Goal: Information Seeking & Learning: Learn about a topic

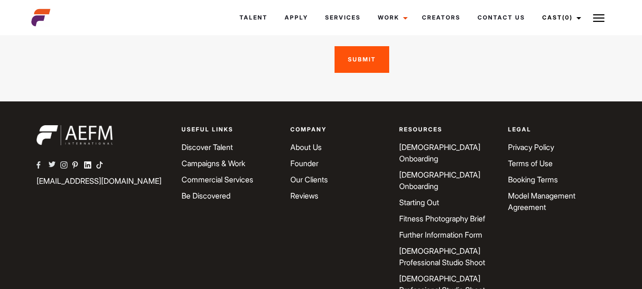
scroll to position [2779, 0]
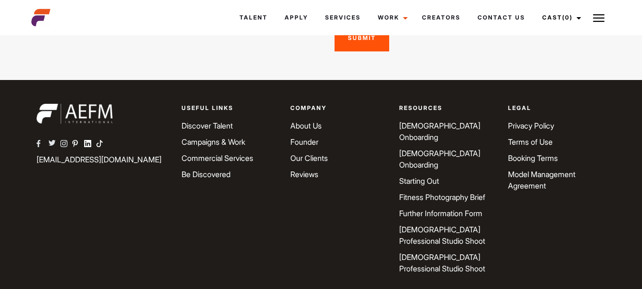
click at [416, 192] on link "Fitness Photography Brief" at bounding box center [442, 197] width 86 height 10
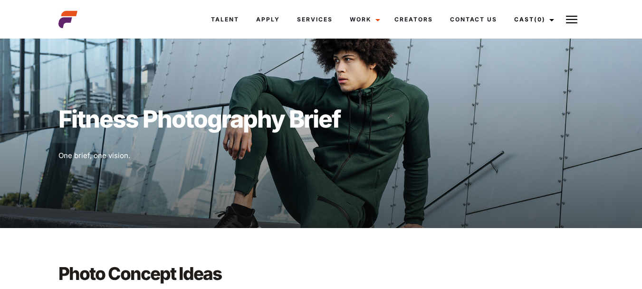
click at [584, 19] on button at bounding box center [572, 20] width 24 height 24
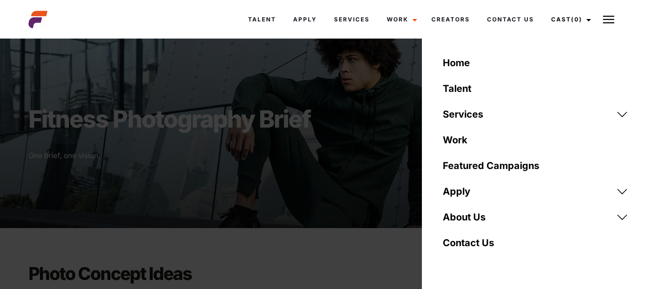
click at [620, 191] on link "Apply" at bounding box center [535, 191] width 197 height 26
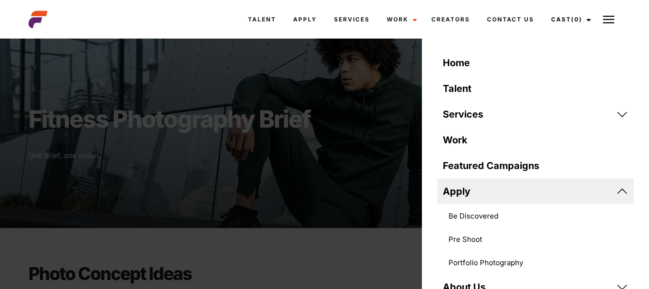
click at [139, 16] on div "Talent Apply Services Work Campaigns Creators Contact Us Cast (0) Casted Talent…" at bounding box center [375, 19] width 503 height 29
click at [455, 58] on link "Home" at bounding box center [535, 63] width 197 height 26
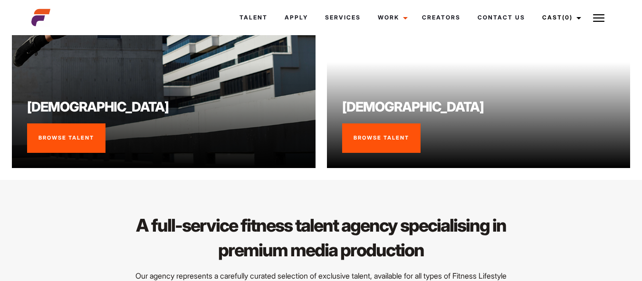
scroll to position [808, 0]
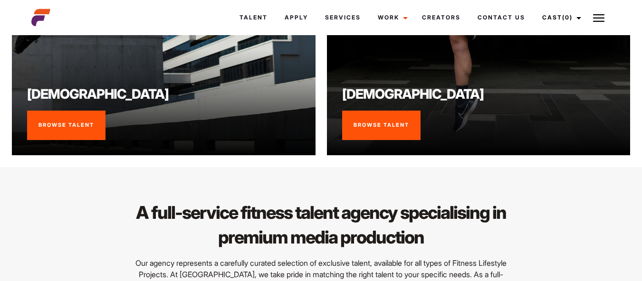
click at [393, 124] on link "Browse Talent" at bounding box center [381, 125] width 78 height 29
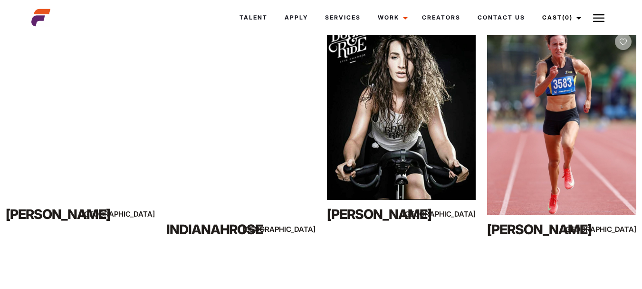
scroll to position [1902, 0]
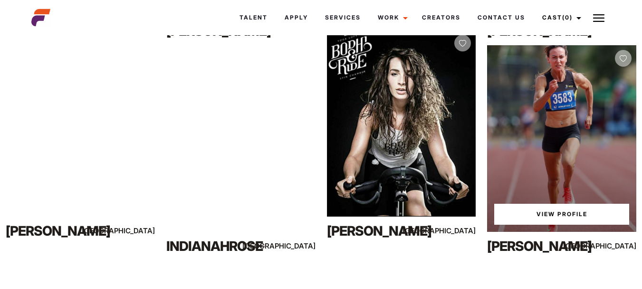
click at [565, 209] on link "View Profile" at bounding box center [561, 213] width 135 height 21
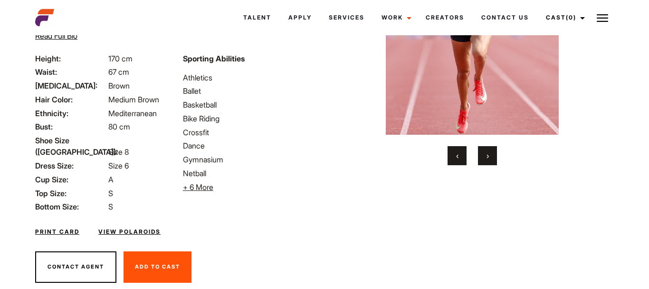
scroll to position [155, 0]
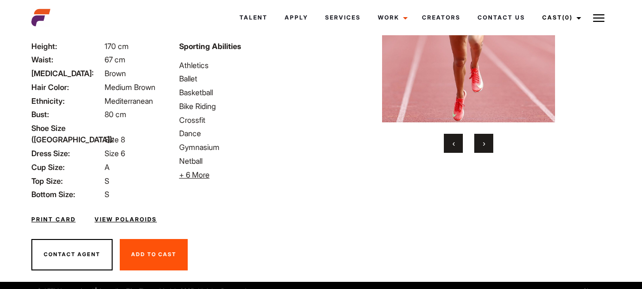
click at [147, 215] on link "View Polaroids" at bounding box center [126, 219] width 62 height 9
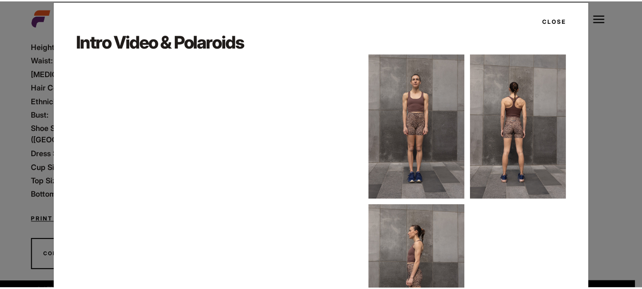
scroll to position [0, 0]
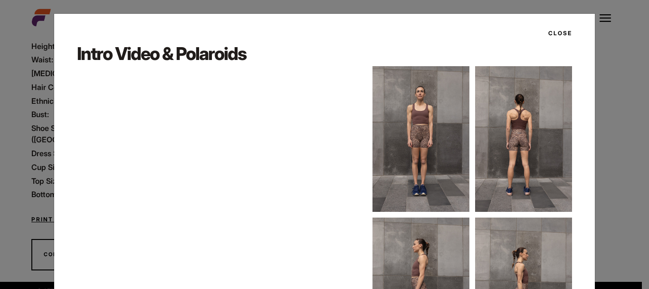
click at [554, 29] on button "Close" at bounding box center [557, 33] width 29 height 16
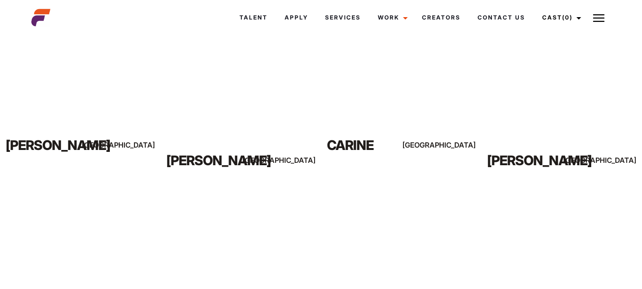
scroll to position [703, 0]
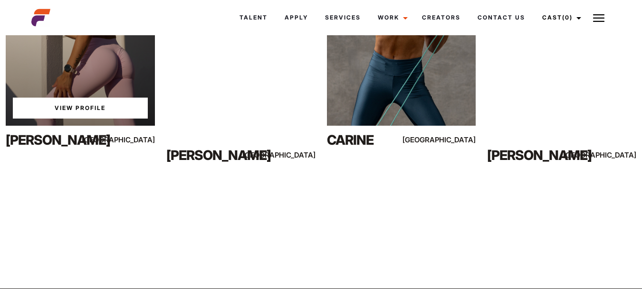
click at [102, 91] on div "View Profile" at bounding box center [80, 32] width 149 height 186
click at [90, 105] on link "View Profile" at bounding box center [80, 107] width 135 height 21
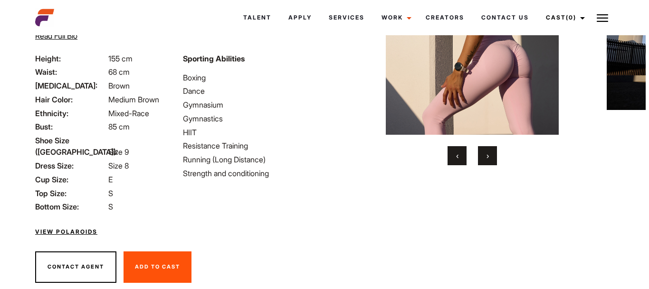
scroll to position [155, 0]
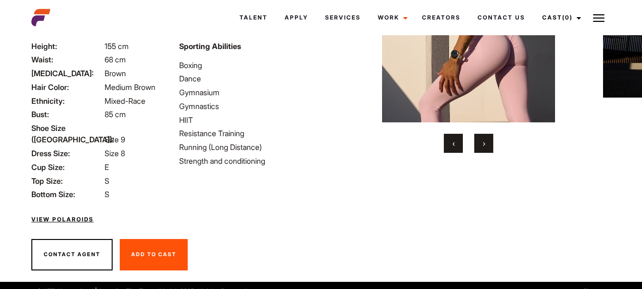
click at [66, 215] on link "View Polaroids" at bounding box center [62, 219] width 62 height 9
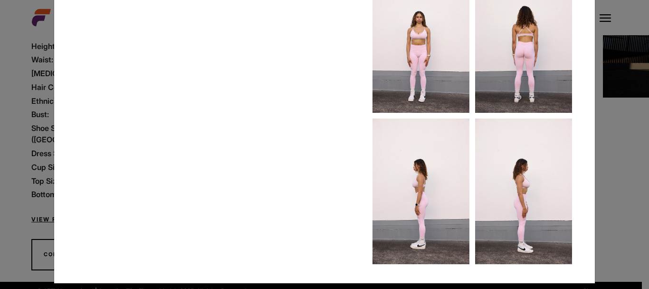
scroll to position [101, 0]
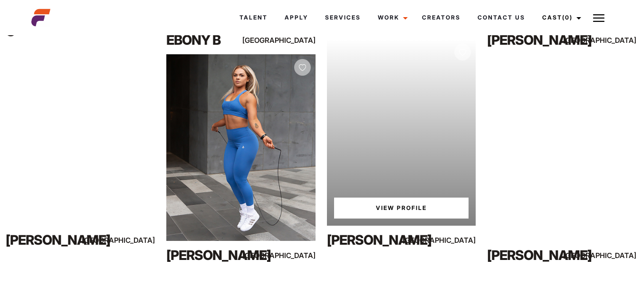
scroll to position [3831, 0]
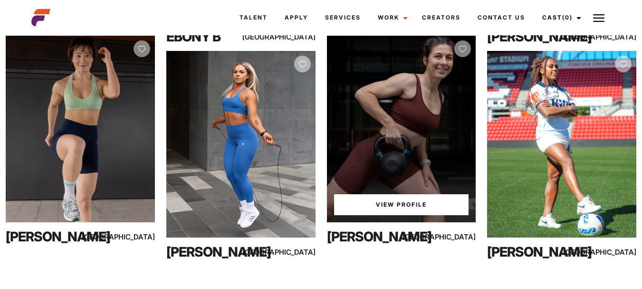
click at [390, 203] on link "View Profile" at bounding box center [401, 204] width 135 height 21
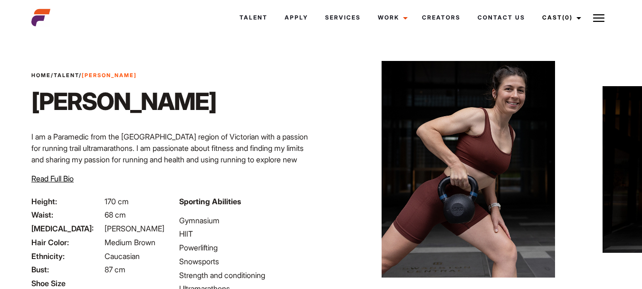
click at [63, 178] on span "Read Full Bio" at bounding box center [52, 179] width 42 height 10
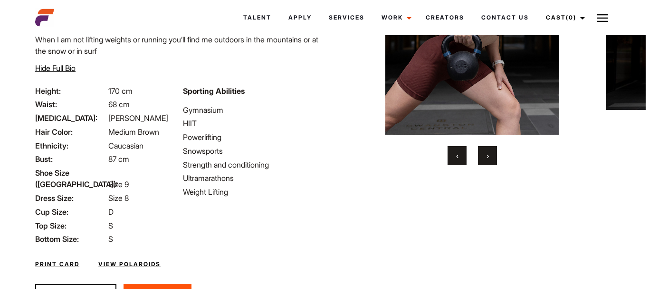
scroll to position [187, 0]
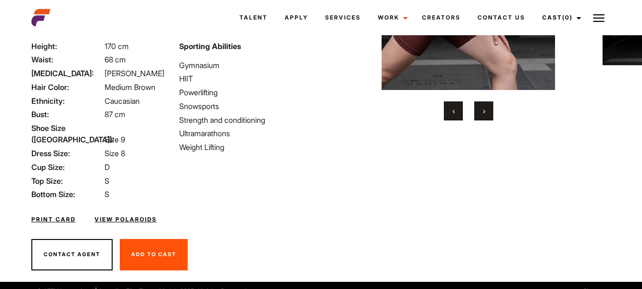
click at [145, 215] on link "View Polaroids" at bounding box center [126, 219] width 62 height 9
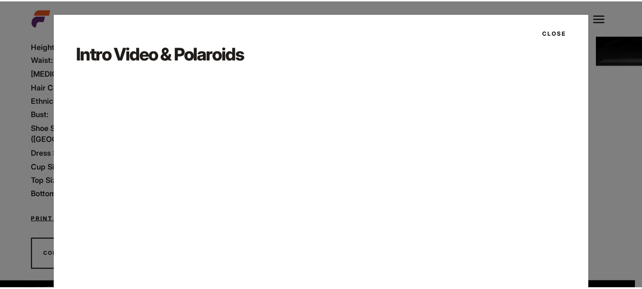
scroll to position [0, 0]
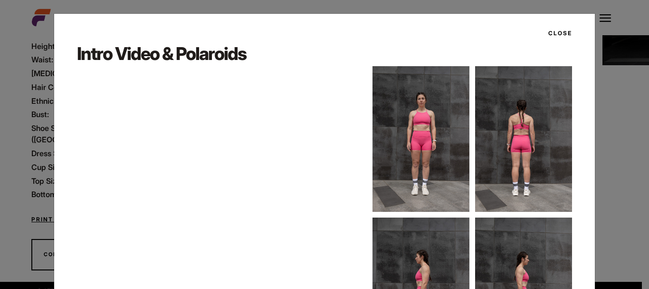
click at [561, 30] on button "Close" at bounding box center [557, 33] width 29 height 16
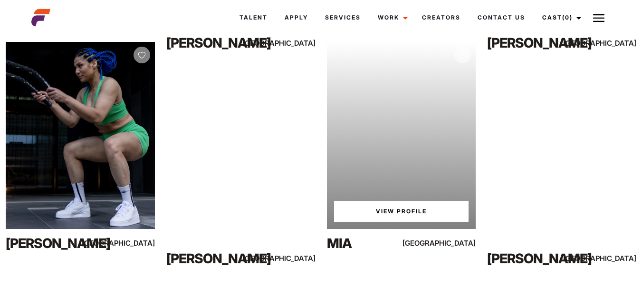
scroll to position [4062, 0]
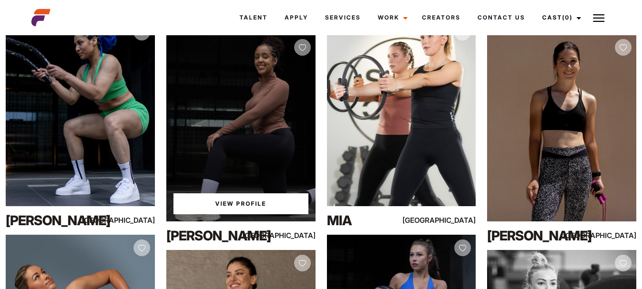
click at [274, 131] on div "View Profile" at bounding box center [240, 127] width 149 height 186
click at [248, 203] on link "View Profile" at bounding box center [241, 203] width 135 height 21
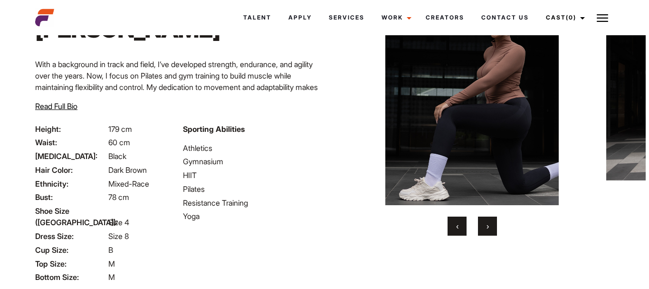
scroll to position [95, 0]
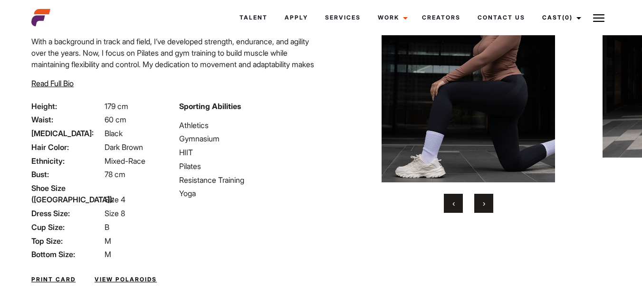
click at [116, 275] on link "View Polaroids" at bounding box center [126, 279] width 62 height 9
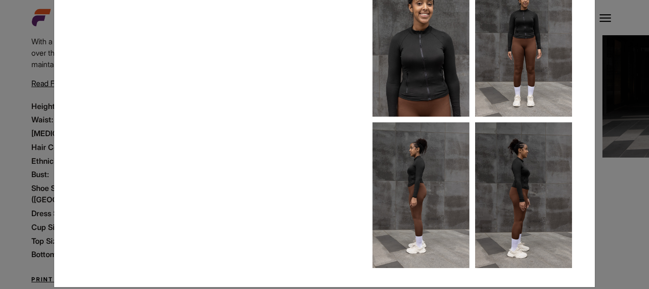
scroll to position [107, 0]
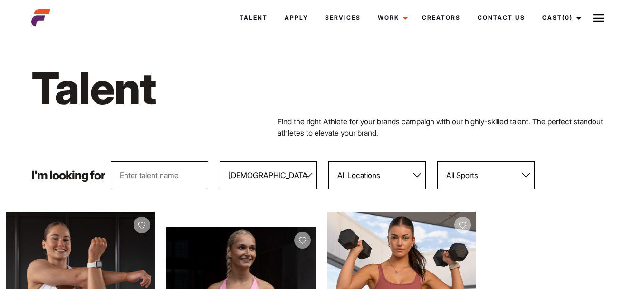
scroll to position [48, 0]
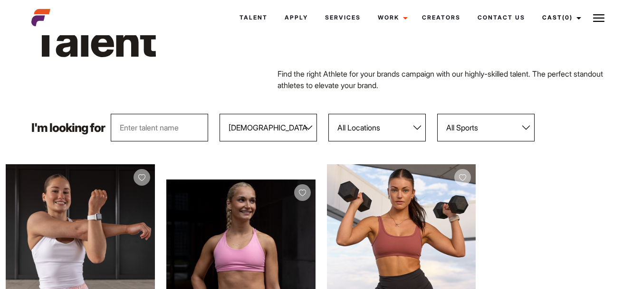
click at [154, 128] on input "text" at bounding box center [159, 128] width 97 height 28
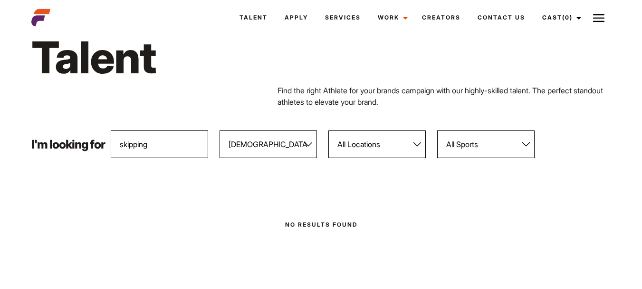
scroll to position [0, 0]
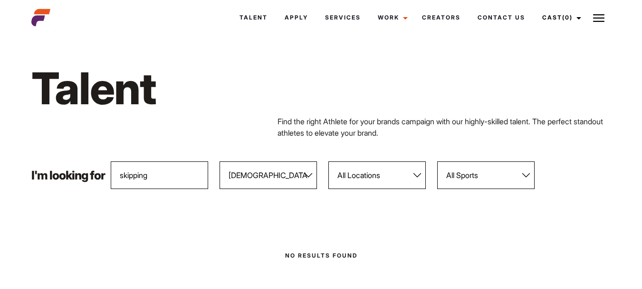
click at [152, 177] on input "skipping" at bounding box center [159, 175] width 97 height 28
type input "s"
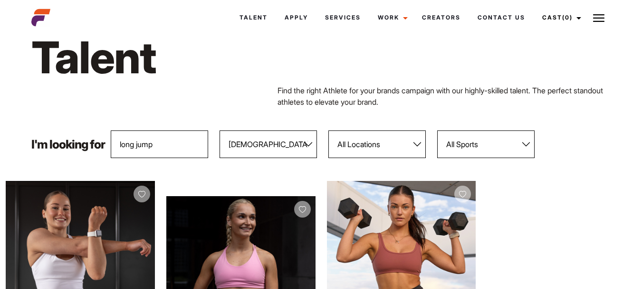
scroll to position [48, 0]
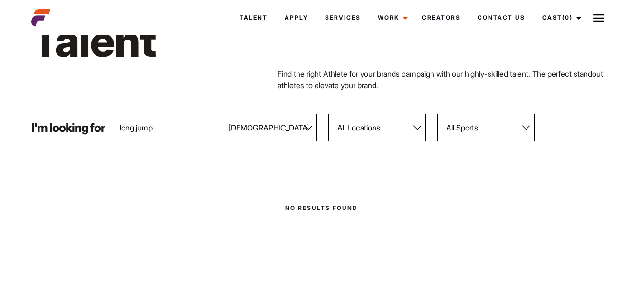
click at [156, 127] on input "long jump" at bounding box center [159, 128] width 97 height 28
type input "l"
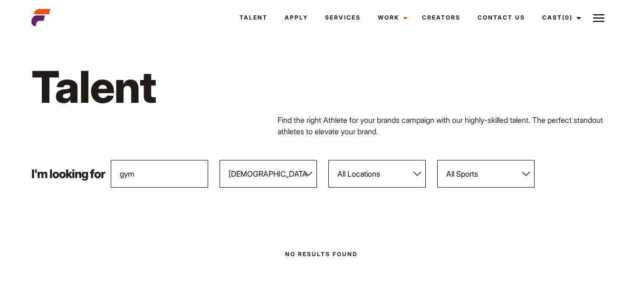
scroll to position [0, 0]
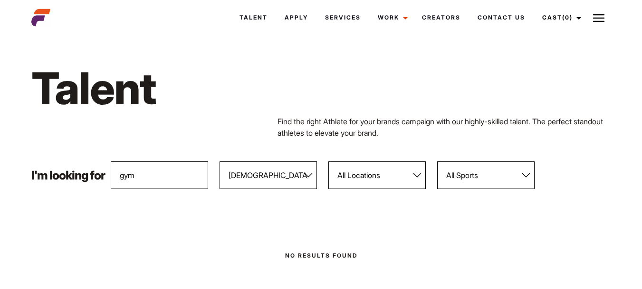
click at [160, 172] on input "gym" at bounding box center [159, 175] width 97 height 28
type input "g"
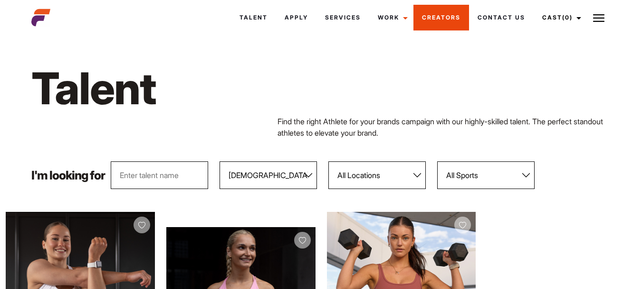
click at [442, 12] on link "Creators" at bounding box center [442, 18] width 56 height 26
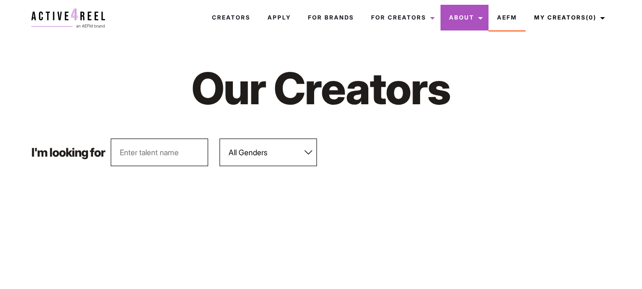
click at [473, 22] on link "About" at bounding box center [465, 18] width 48 height 26
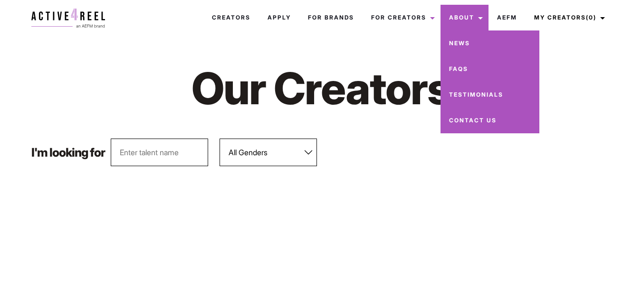
click at [462, 41] on link "News" at bounding box center [490, 43] width 99 height 26
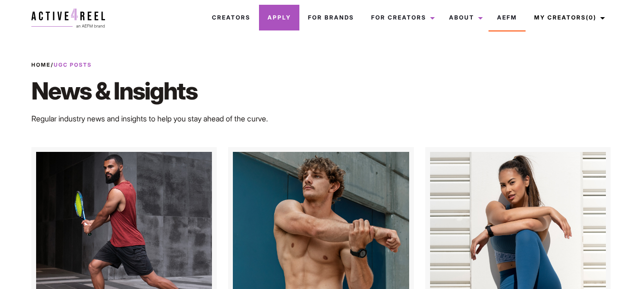
click at [281, 19] on link "Apply" at bounding box center [279, 18] width 40 height 26
